Goal: Information Seeking & Learning: Learn about a topic

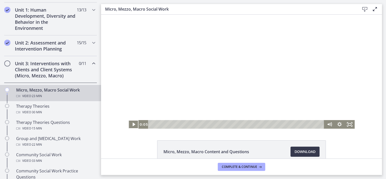
scroll to position [136, 0]
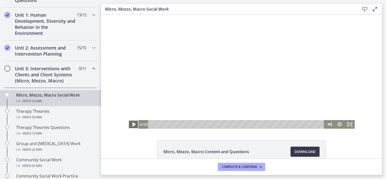
click at [132, 124] on icon "Play Video" at bounding box center [133, 124] width 3 height 4
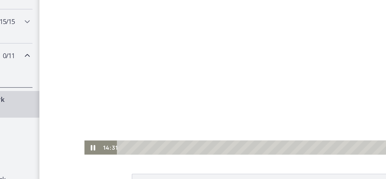
click at [135, 40] on div at bounding box center [180, 24] width 226 height 114
click at [127, 23] on div at bounding box center [180, 24] width 226 height 114
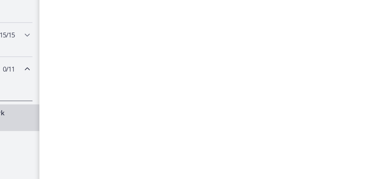
click at [127, 29] on div at bounding box center [180, 38] width 226 height 114
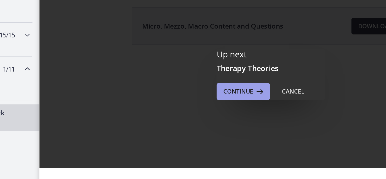
click at [219, 81] on span "Continue" at bounding box center [222, 82] width 18 height 6
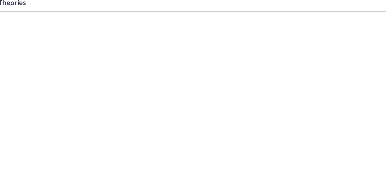
scroll to position [6, 0]
click at [120, 59] on div at bounding box center [104, 59] width 202 height 114
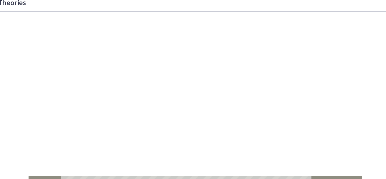
click at [67, 27] on div at bounding box center [104, 59] width 202 height 114
click at [61, 47] on div at bounding box center [104, 59] width 202 height 114
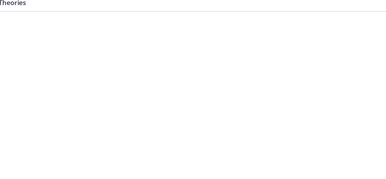
click at [61, 47] on div at bounding box center [104, 59] width 202 height 114
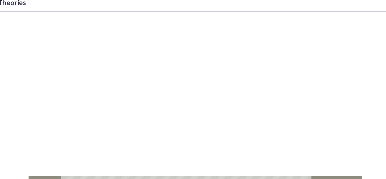
click at [85, 35] on div at bounding box center [104, 59] width 202 height 114
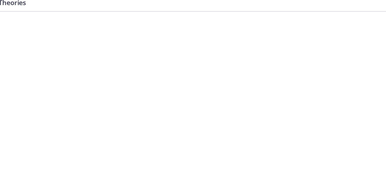
scroll to position [5, 0]
